Goal: Find specific page/section: Find specific page/section

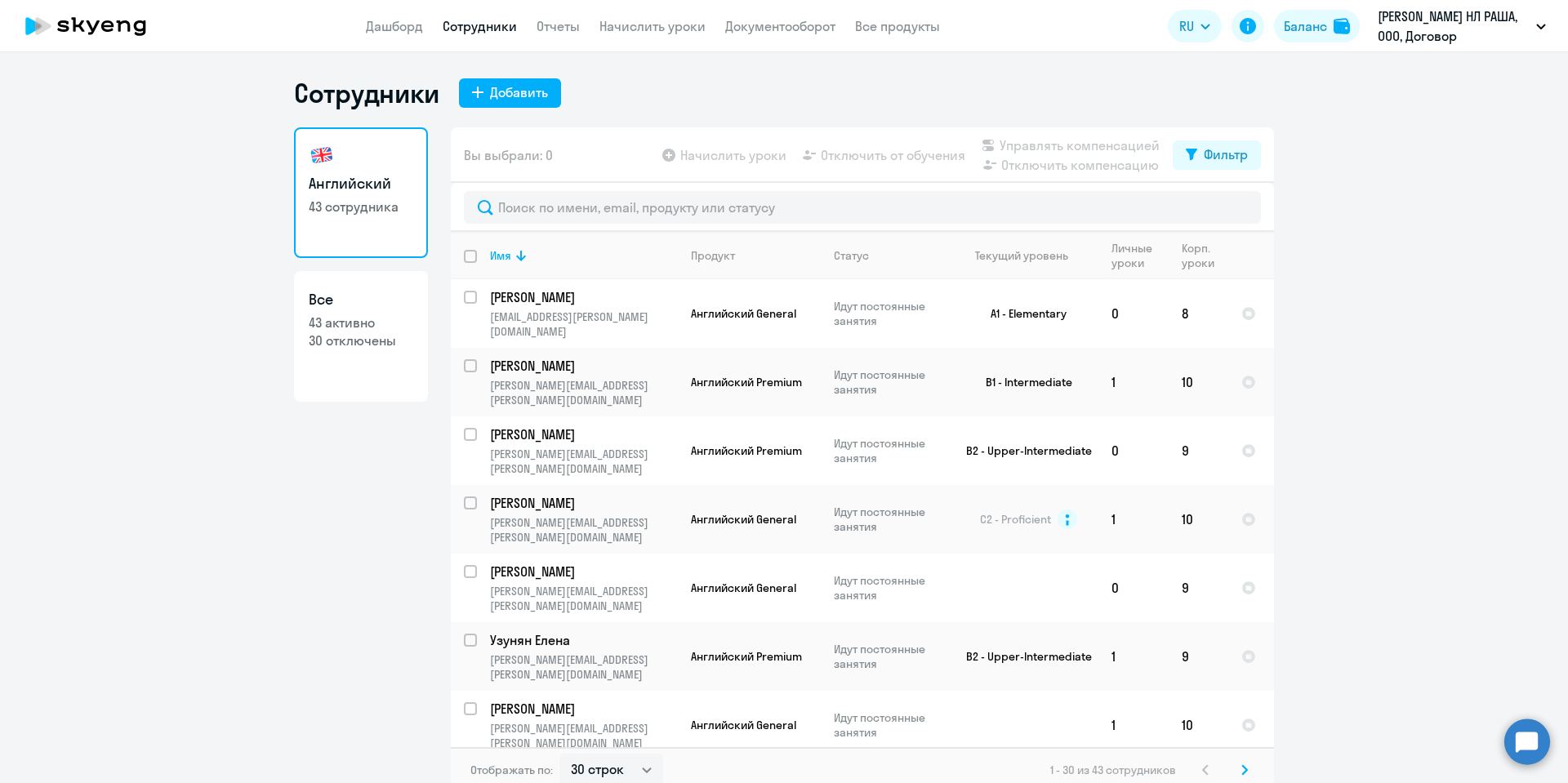
select select "30"
click at [554, 22] on link "Отчеты" at bounding box center [558, 25] width 44 height 16
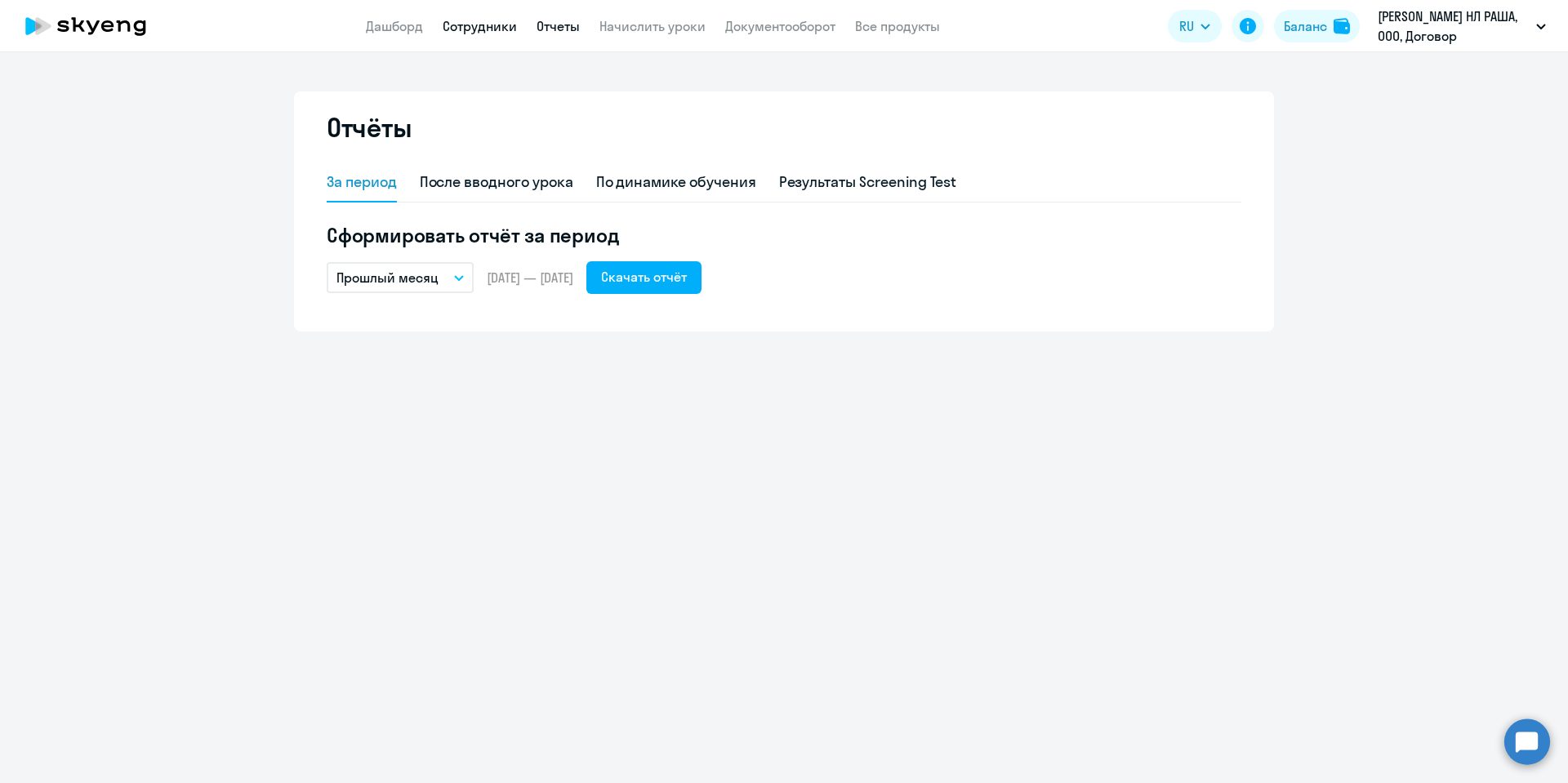
click at [490, 27] on link "Сотрудники" at bounding box center [479, 25] width 75 height 16
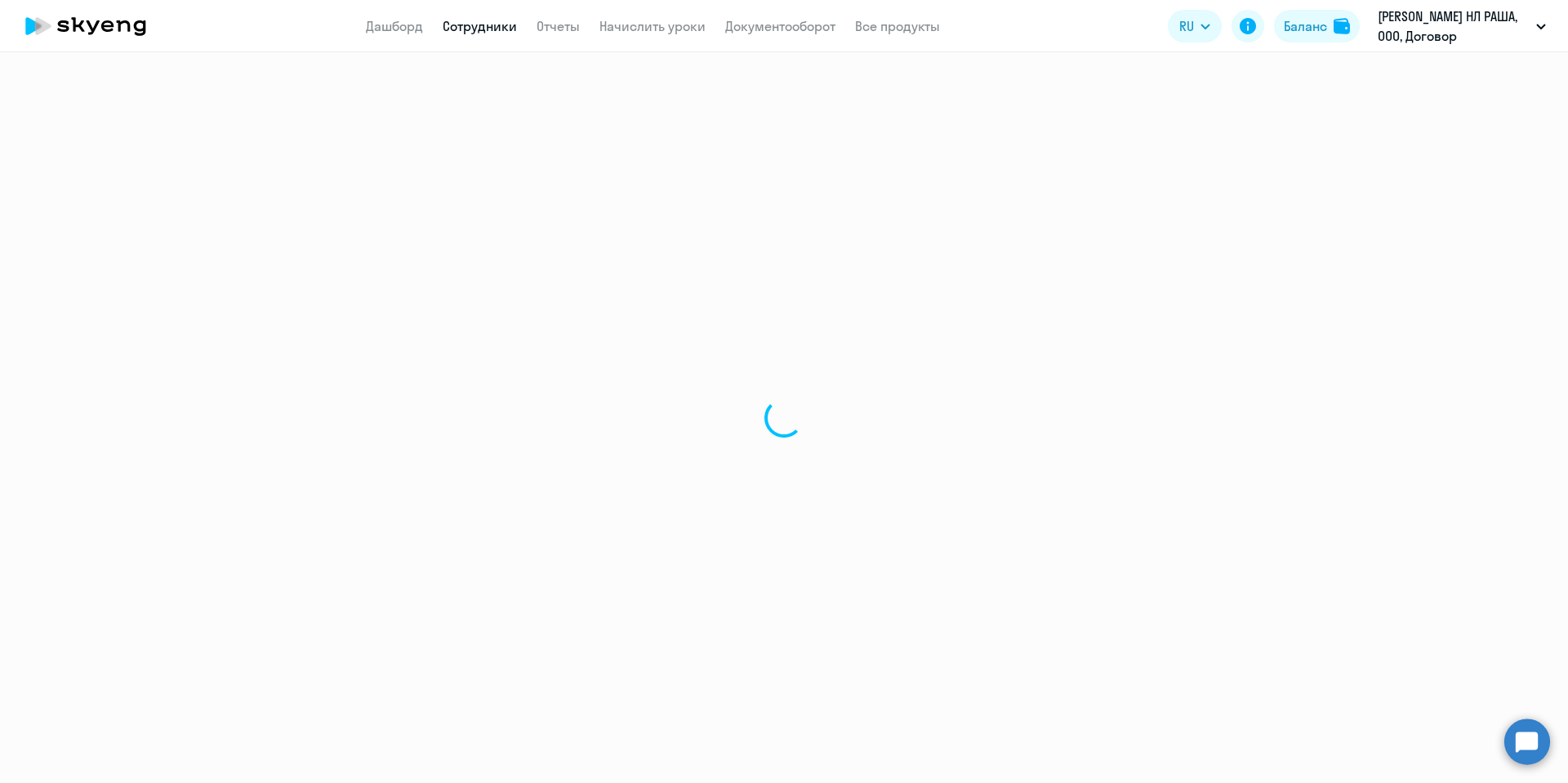
select select "30"
